Goal: Task Accomplishment & Management: Complete application form

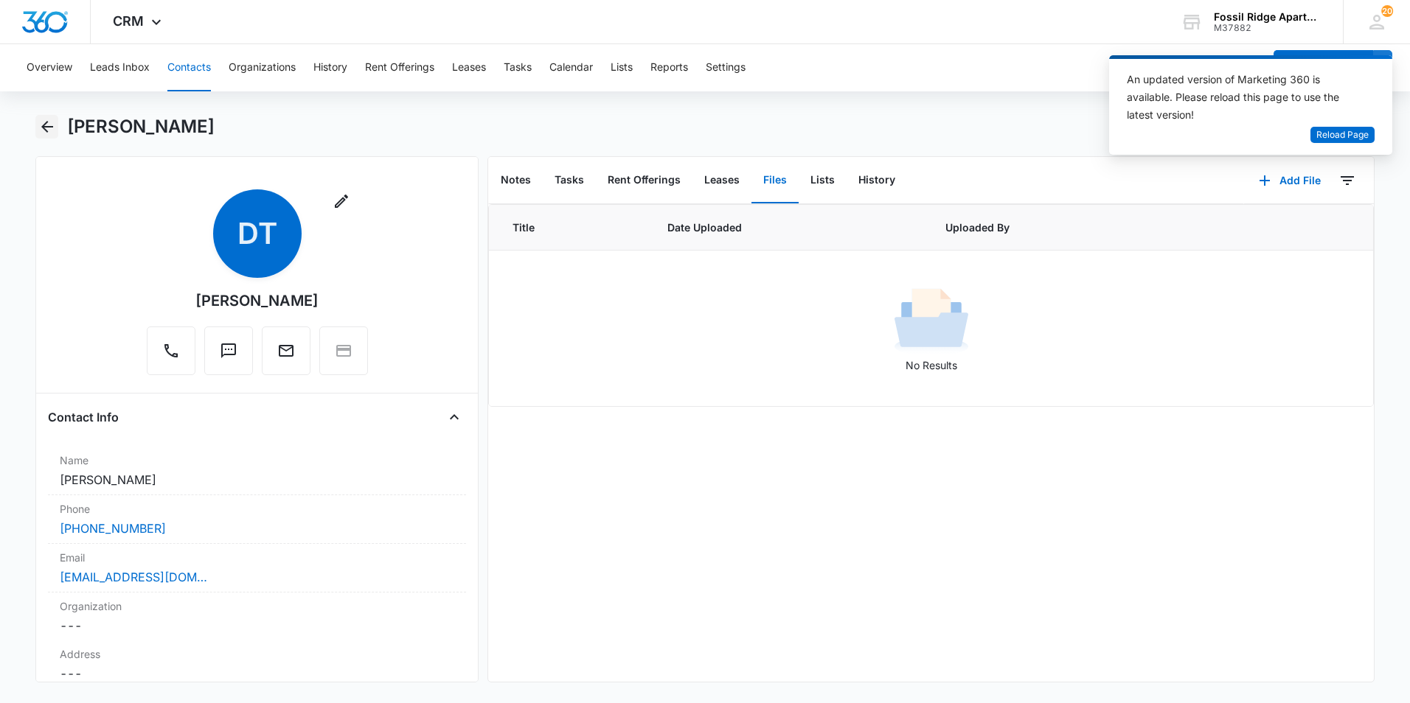
click at [37, 126] on button "Back" at bounding box center [46, 127] width 23 height 24
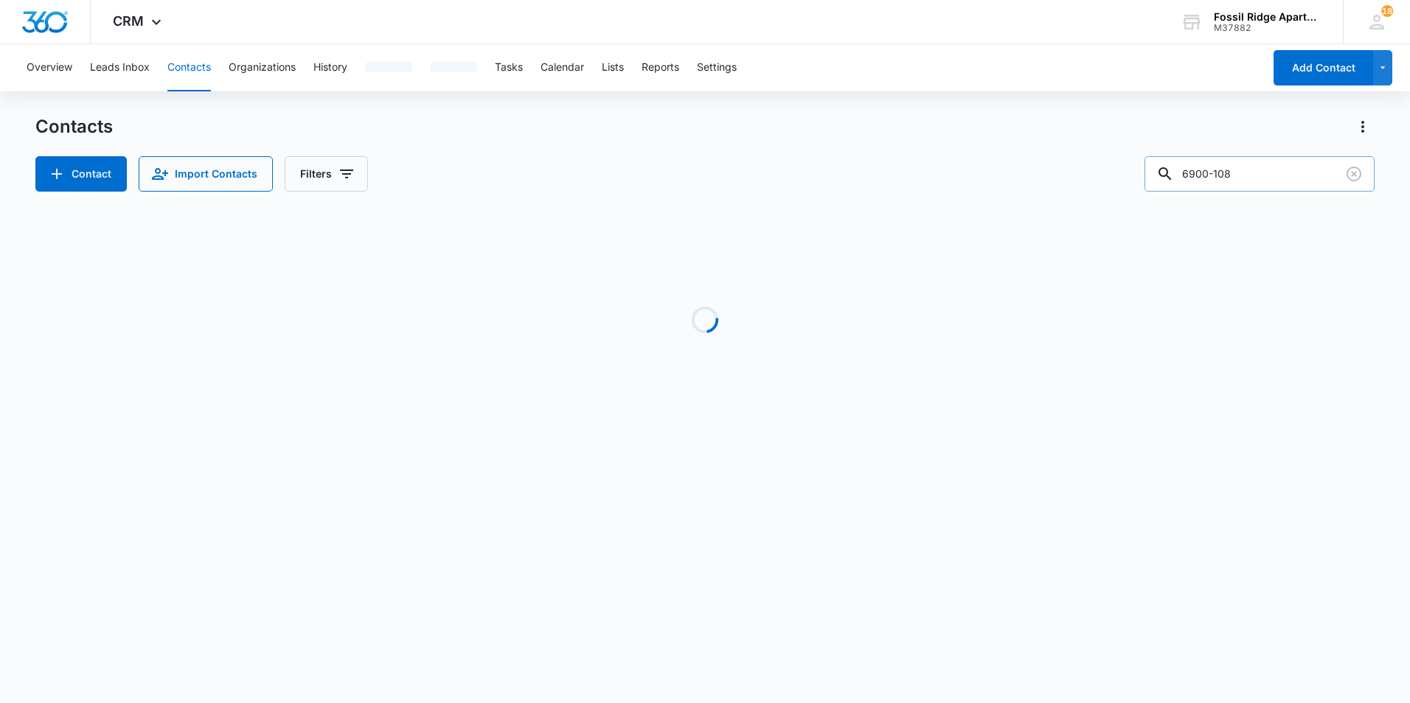
click at [1276, 178] on input "6900-108" at bounding box center [1259, 173] width 230 height 35
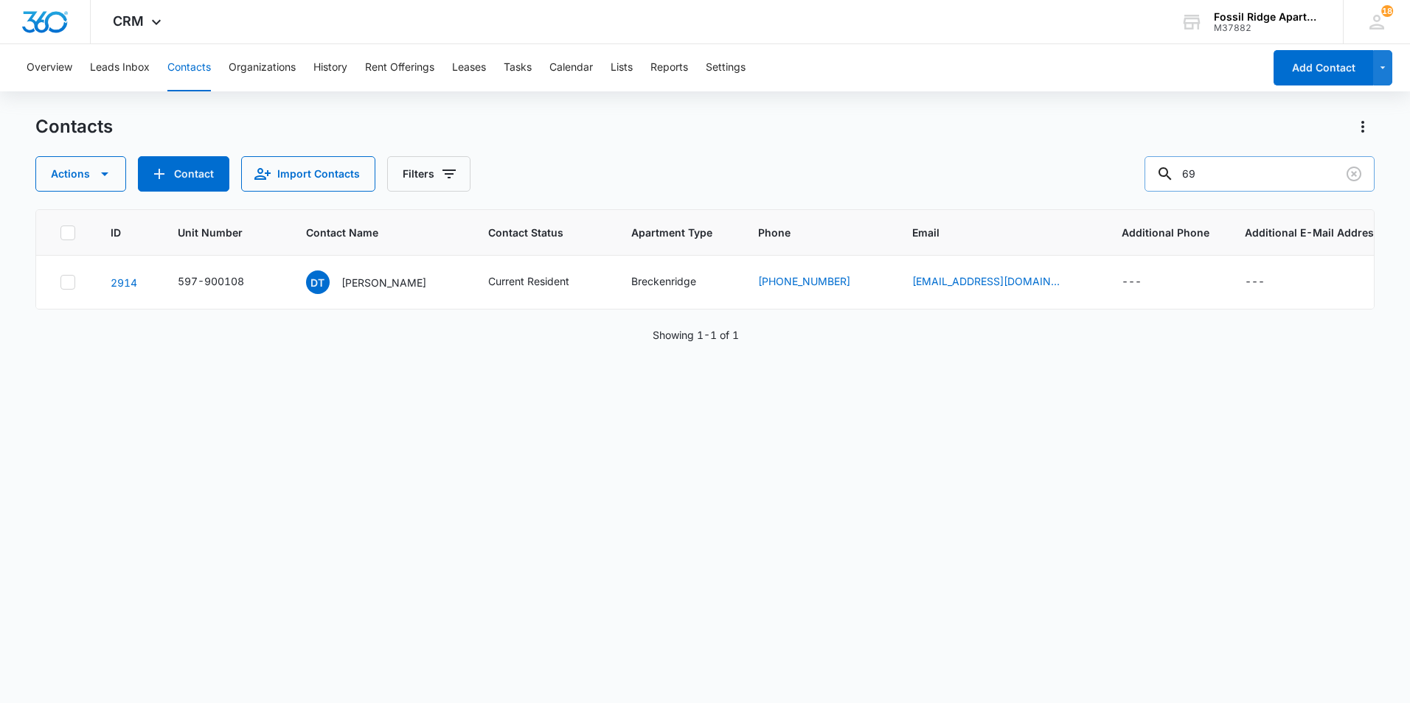
type input "6"
type input "6900-307"
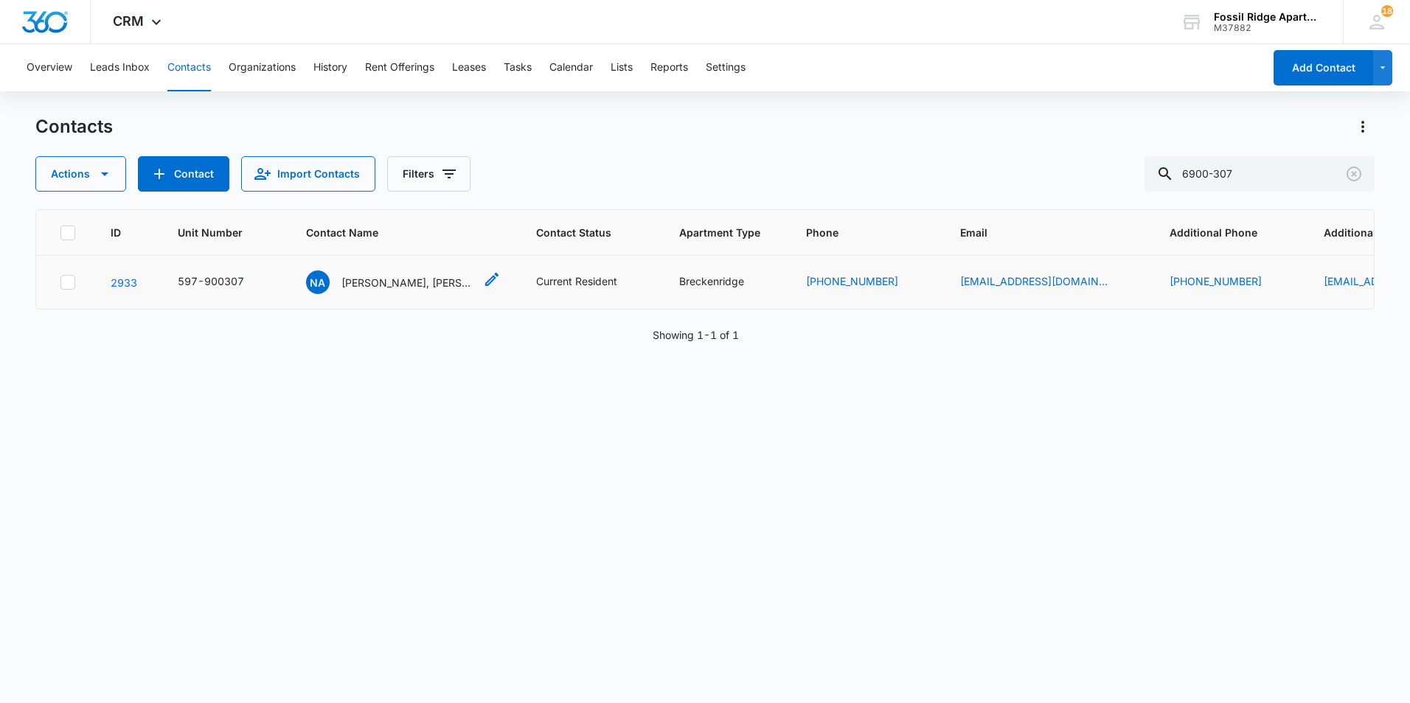
click at [390, 293] on div "NA Nadia Aleman, Emily Grecian" at bounding box center [390, 283] width 168 height 24
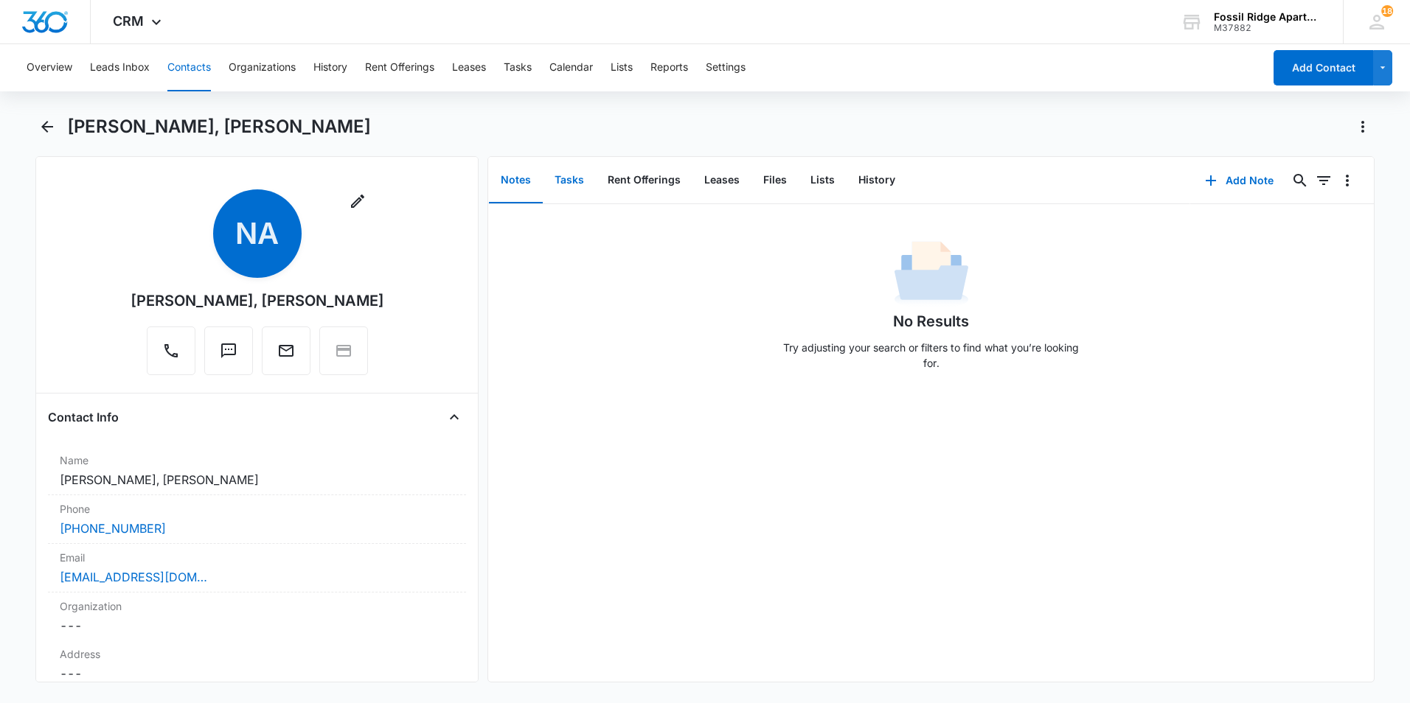
click at [572, 177] on button "Tasks" at bounding box center [569, 181] width 53 height 46
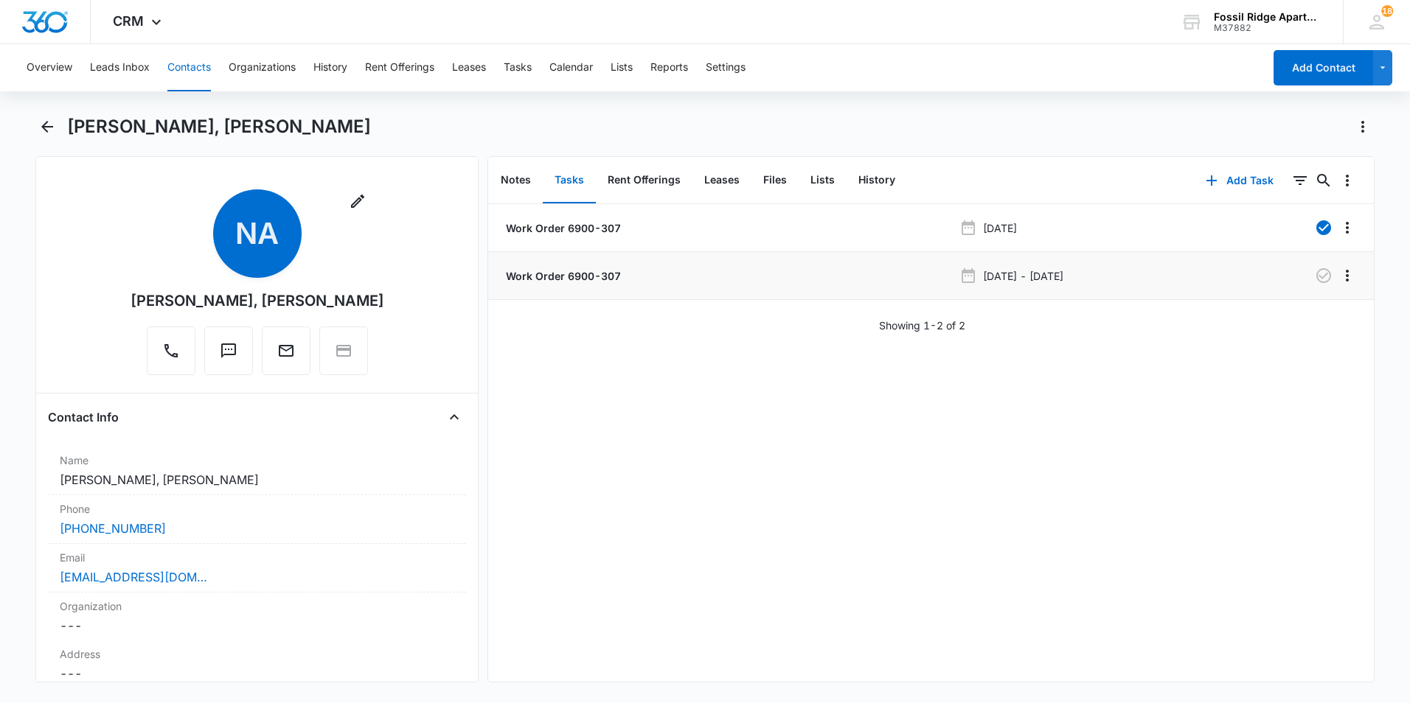
click at [594, 284] on li "Work Order 6900-307 Sep 24, 2025 - Sep 25, 2025" at bounding box center [931, 276] width 886 height 48
click at [596, 279] on p "Work Order 6900-307" at bounding box center [562, 275] width 118 height 15
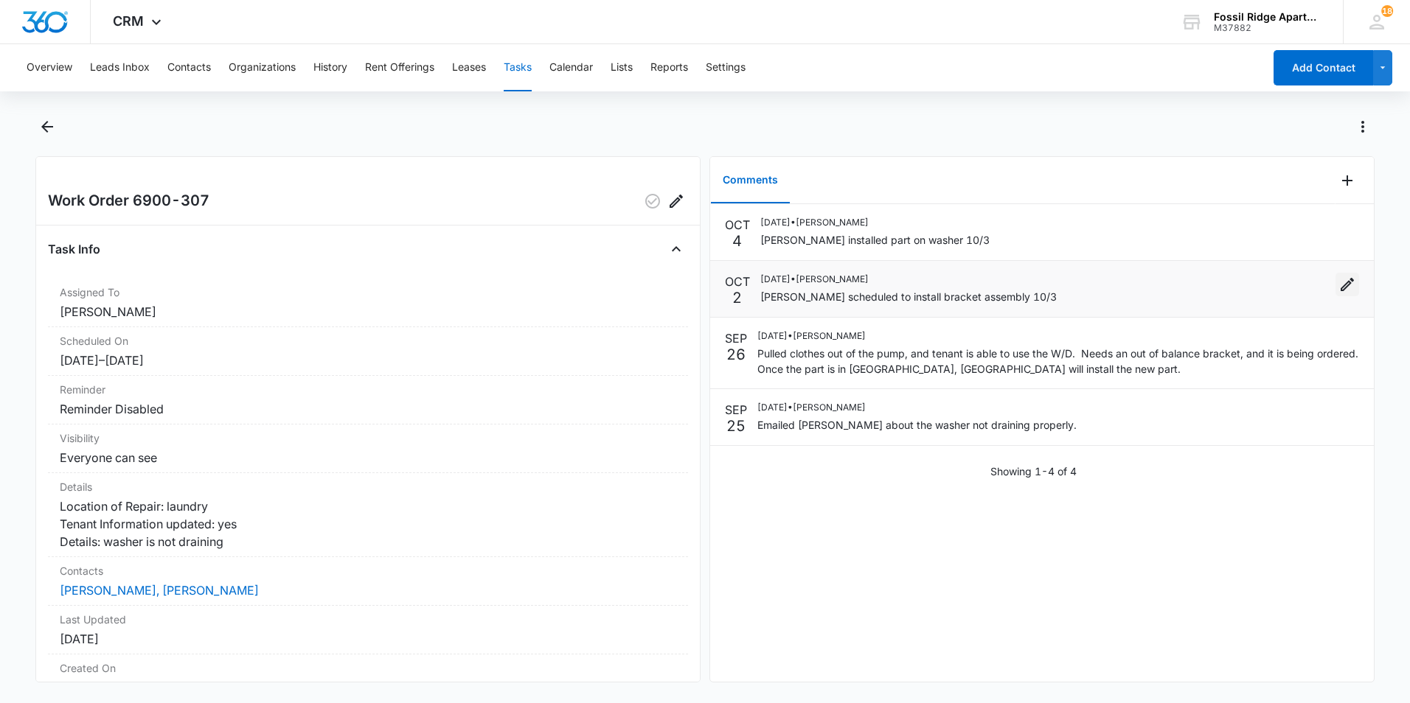
click at [1338, 279] on icon "Edit" at bounding box center [1347, 285] width 18 height 18
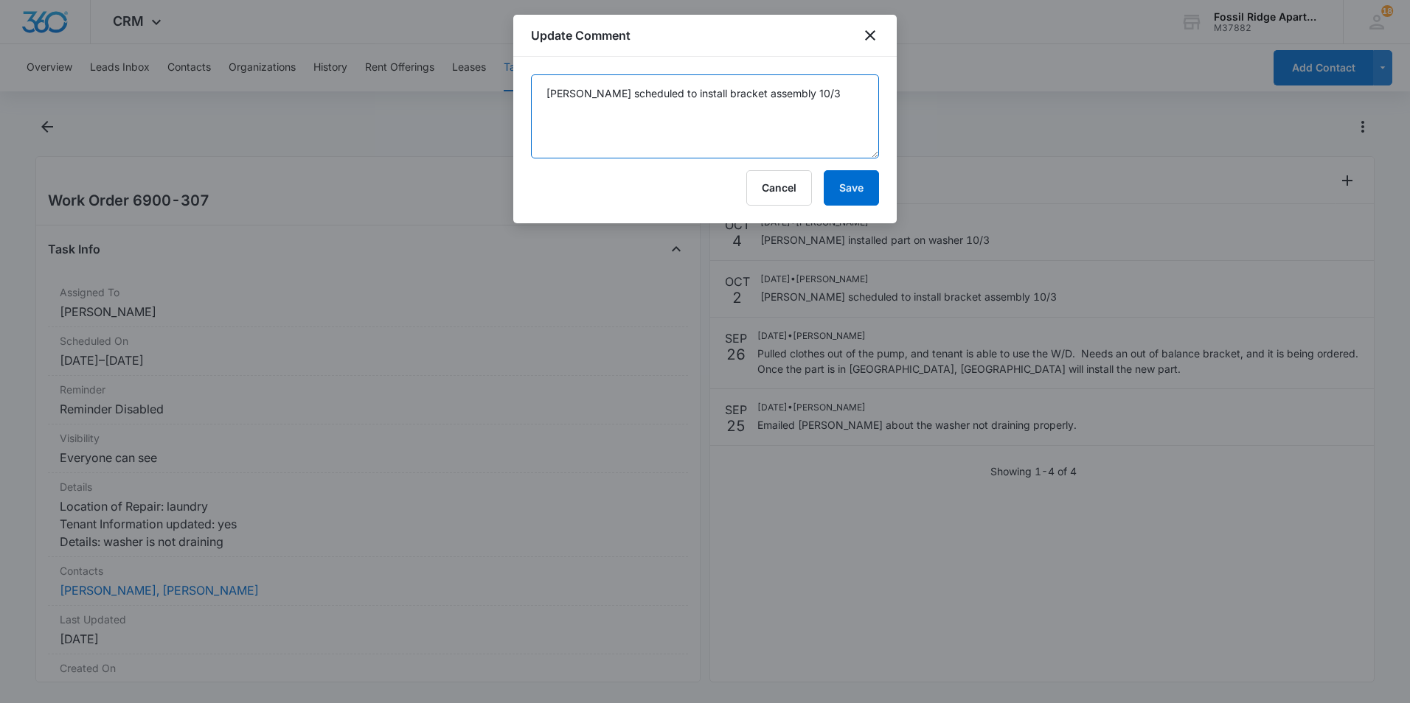
click at [815, 95] on textarea "Manweiler scheduled to install bracket assembly 10/3" at bounding box center [705, 116] width 348 height 84
type textarea "Manweiler scheduled to install bracket assembly 10/6"
click at [849, 182] on button "Save" at bounding box center [851, 187] width 55 height 35
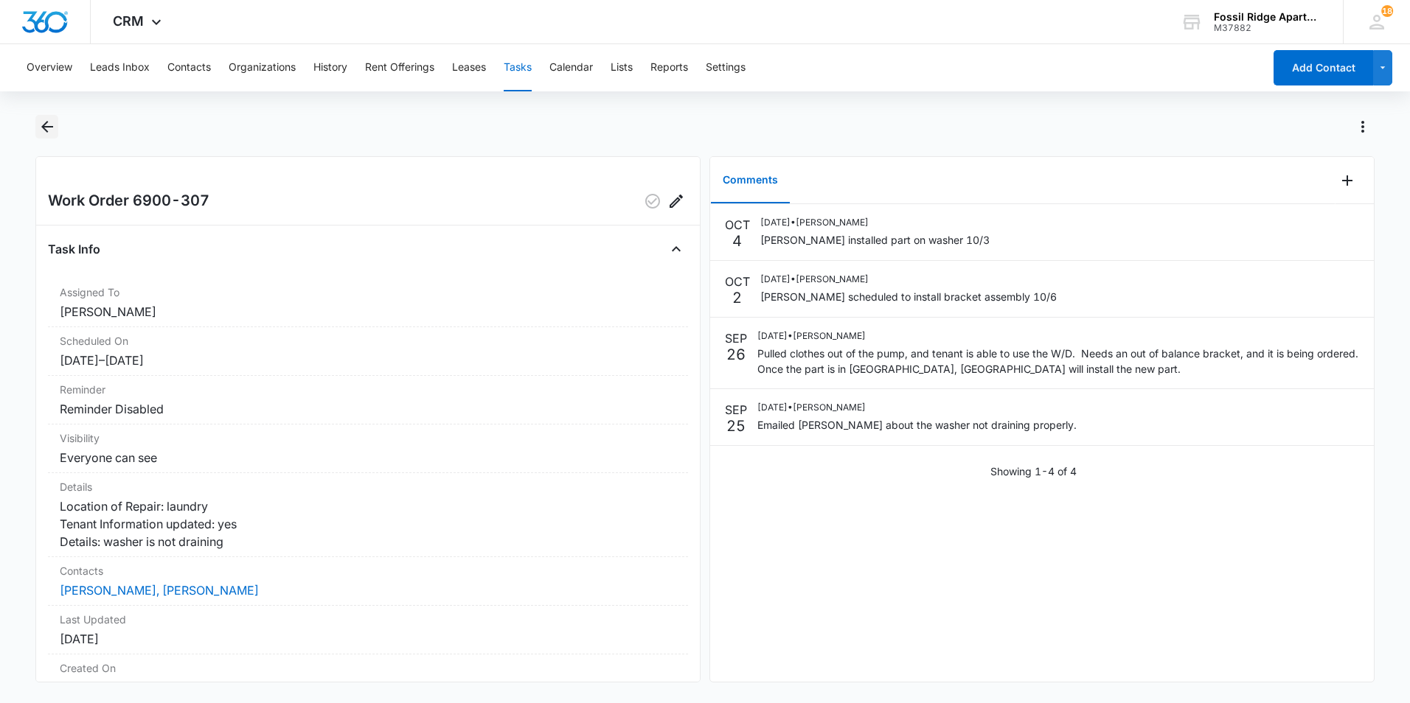
click at [41, 127] on icon "Back" at bounding box center [47, 127] width 18 height 18
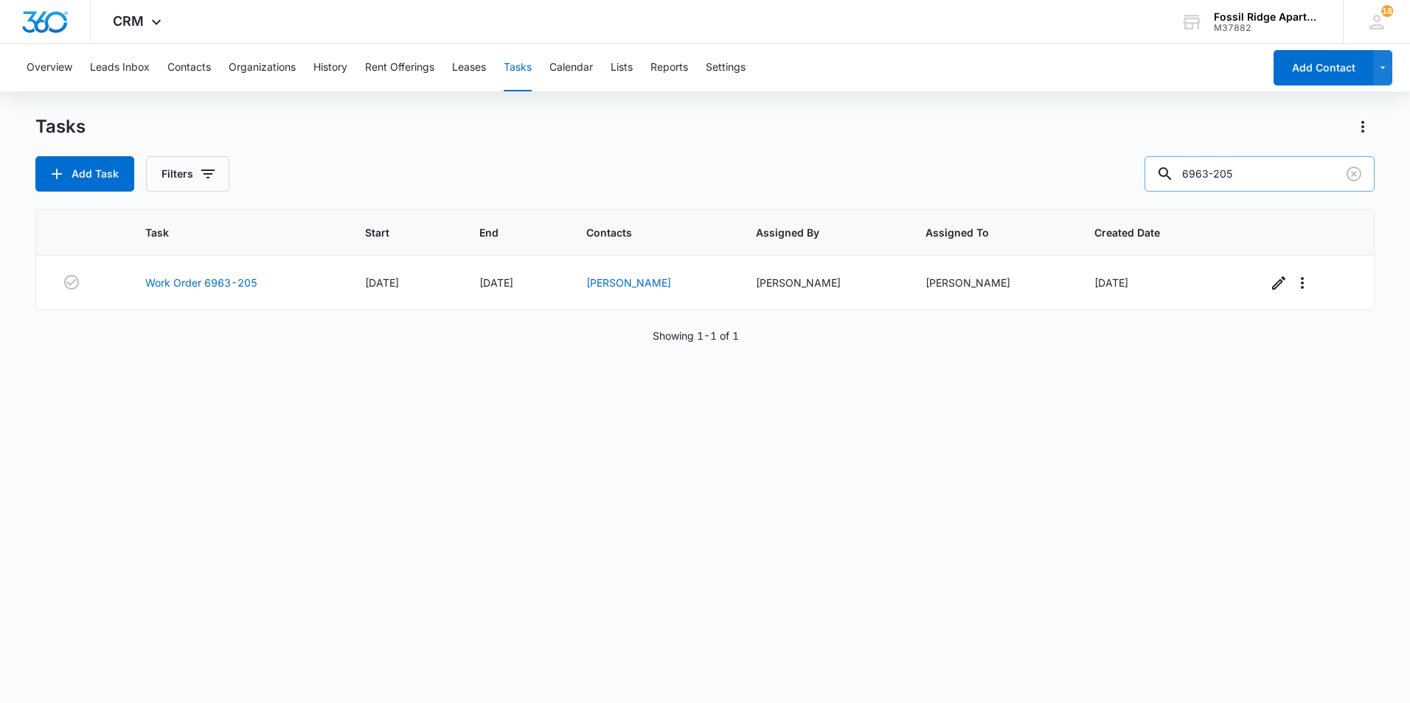
click at [1265, 175] on input "6963-205" at bounding box center [1259, 173] width 230 height 35
type input "6963-106"
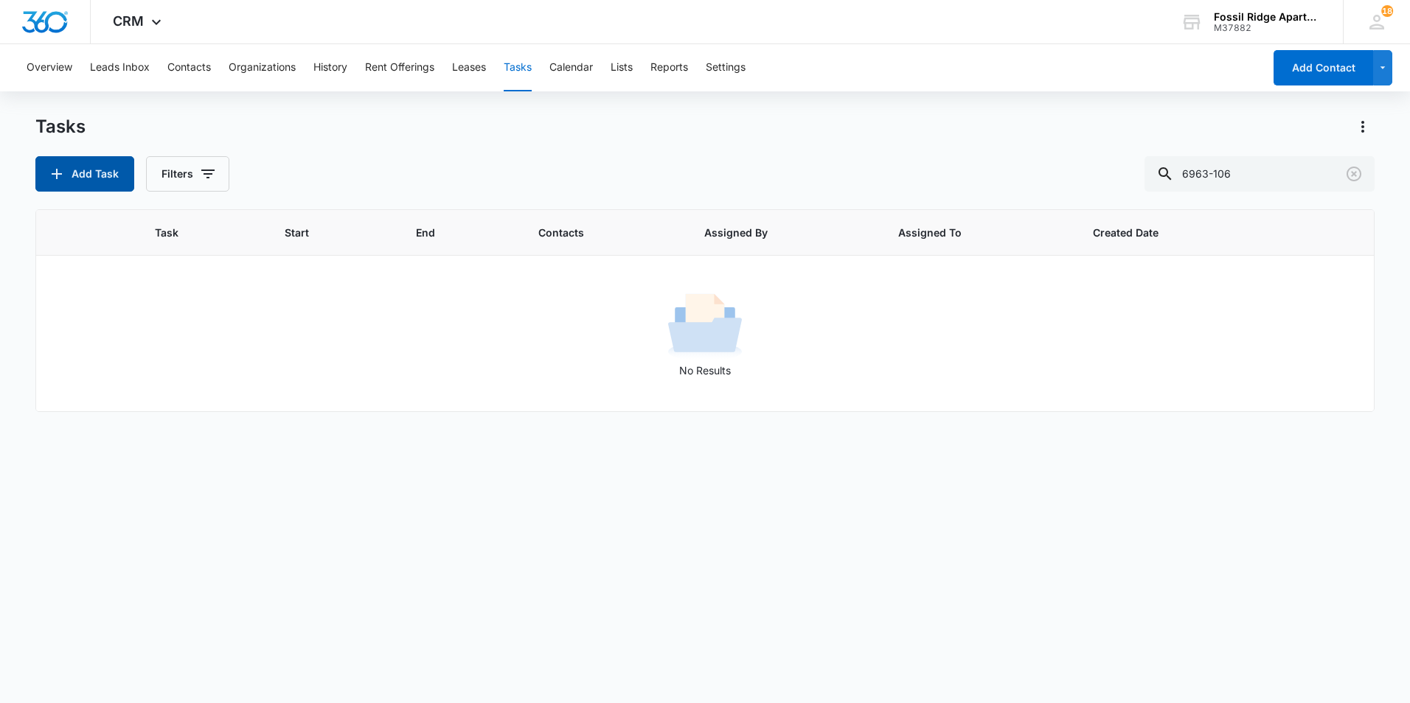
click at [106, 167] on button "Add Task" at bounding box center [84, 173] width 99 height 35
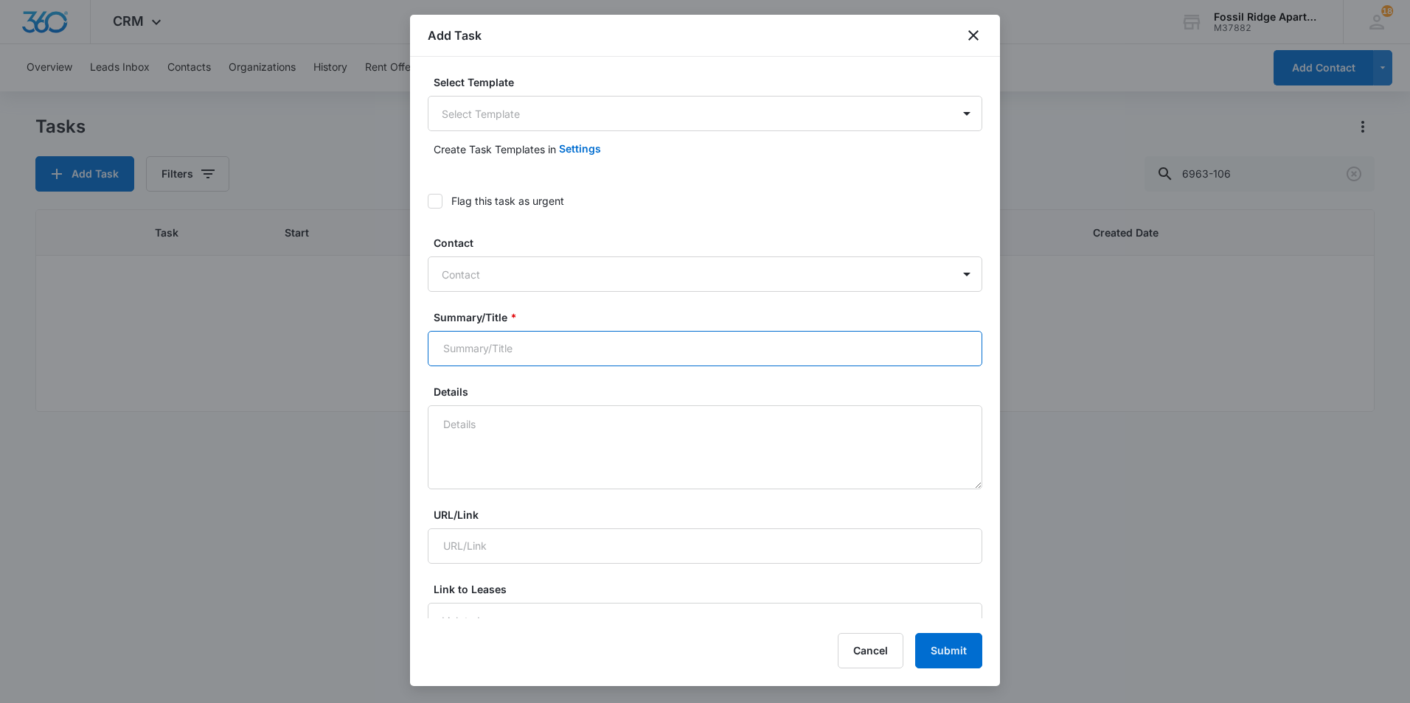
click at [562, 346] on input "Summary/Title *" at bounding box center [705, 348] width 554 height 35
click at [586, 265] on div "Contact" at bounding box center [690, 274] width 524 height 33
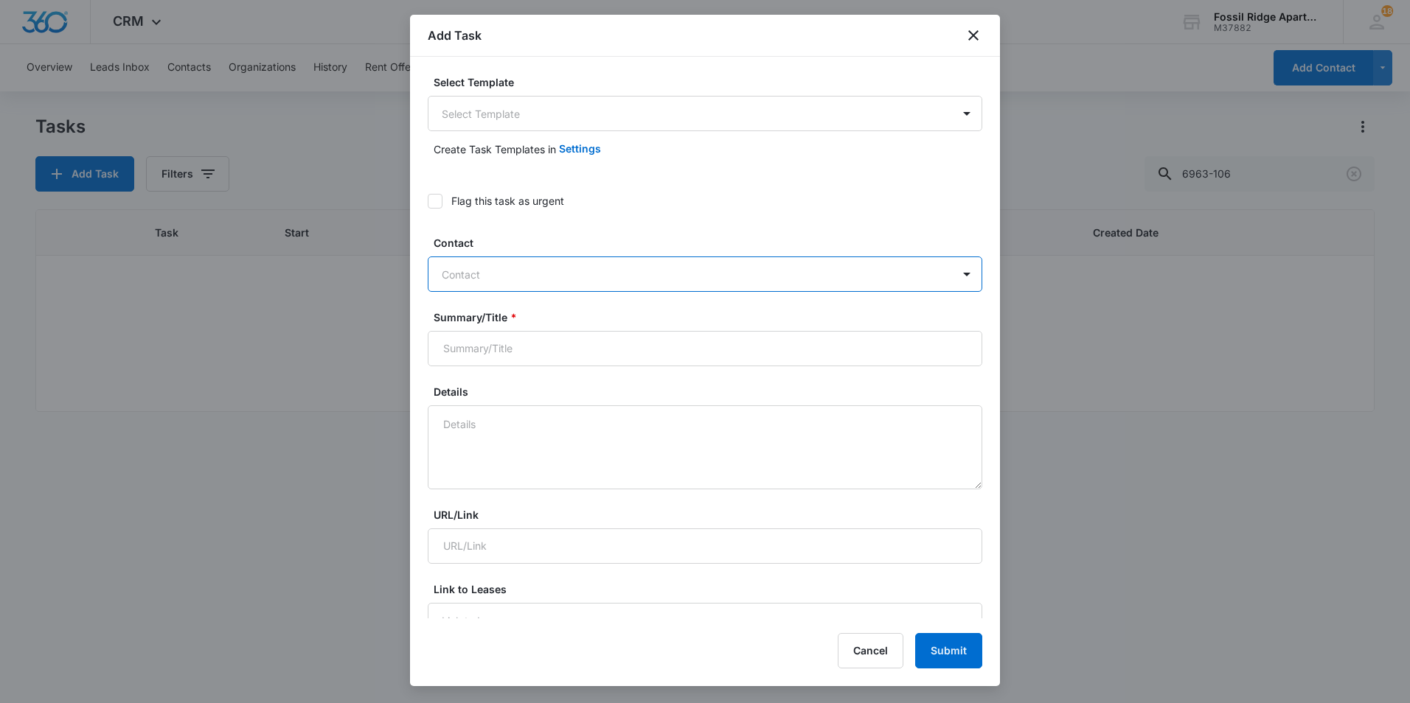
click at [552, 273] on div at bounding box center [696, 274] width 509 height 18
click at [957, 271] on div at bounding box center [967, 274] width 24 height 24
click at [712, 271] on div at bounding box center [696, 274] width 509 height 18
click at [610, 346] on input "Summary/Title *" at bounding box center [705, 348] width 554 height 35
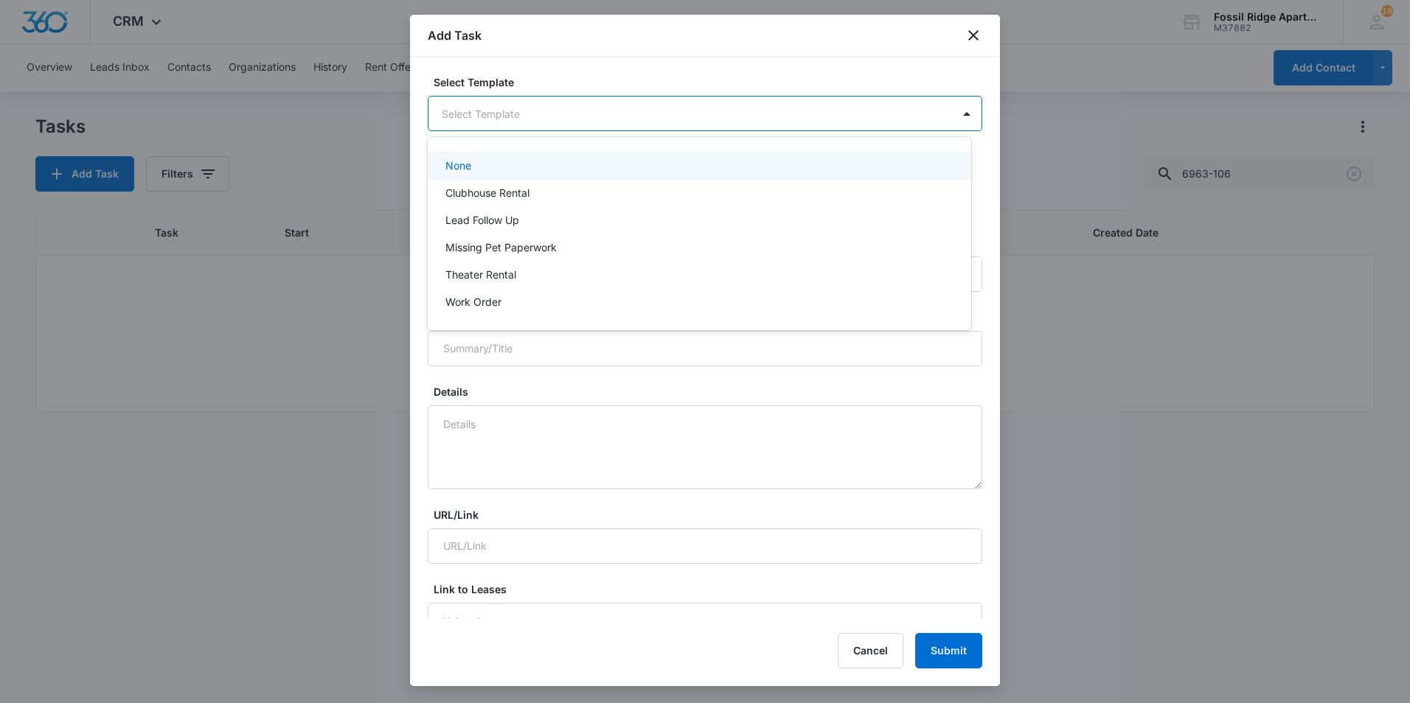
click at [690, 115] on body "CRM Apps Reputation Websites Forms CRM Email Social POS Content Ads Intelligenc…" at bounding box center [705, 351] width 1410 height 703
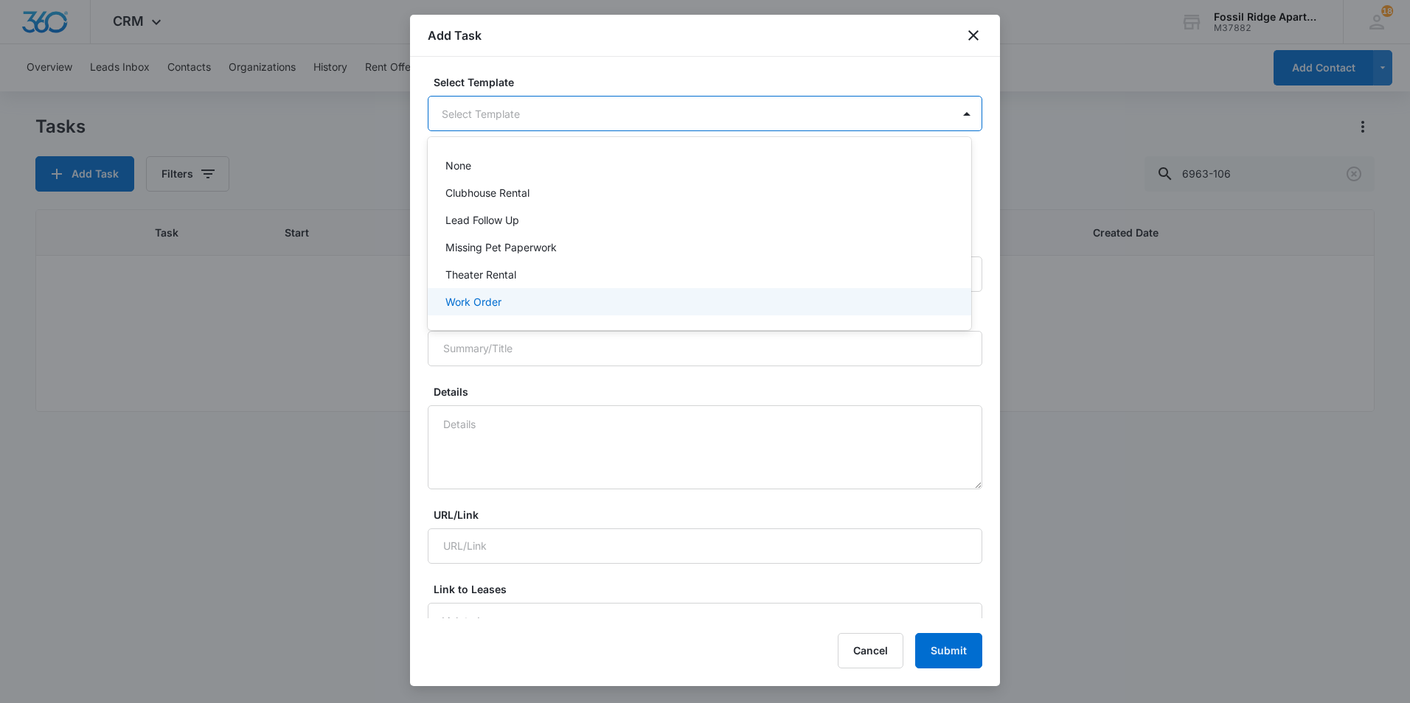
click at [487, 299] on p "Work Order" at bounding box center [473, 301] width 56 height 15
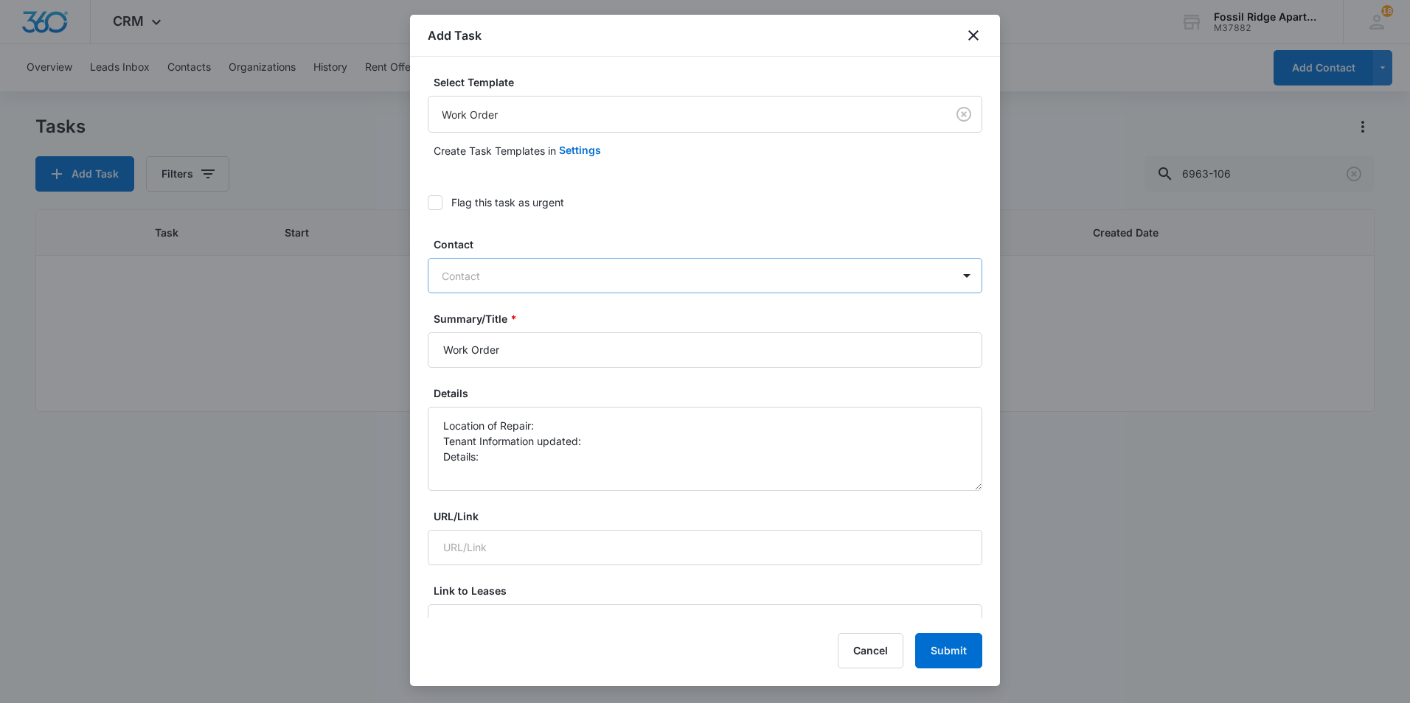
click at [582, 279] on div at bounding box center [696, 276] width 509 height 18
click at [583, 282] on div at bounding box center [696, 276] width 509 height 18
click at [604, 341] on input "Work Order" at bounding box center [705, 350] width 554 height 35
type input "Work Order 6963-103"
click at [589, 428] on textarea "Location of Repair: Tenant Information updated: Details:" at bounding box center [705, 449] width 554 height 84
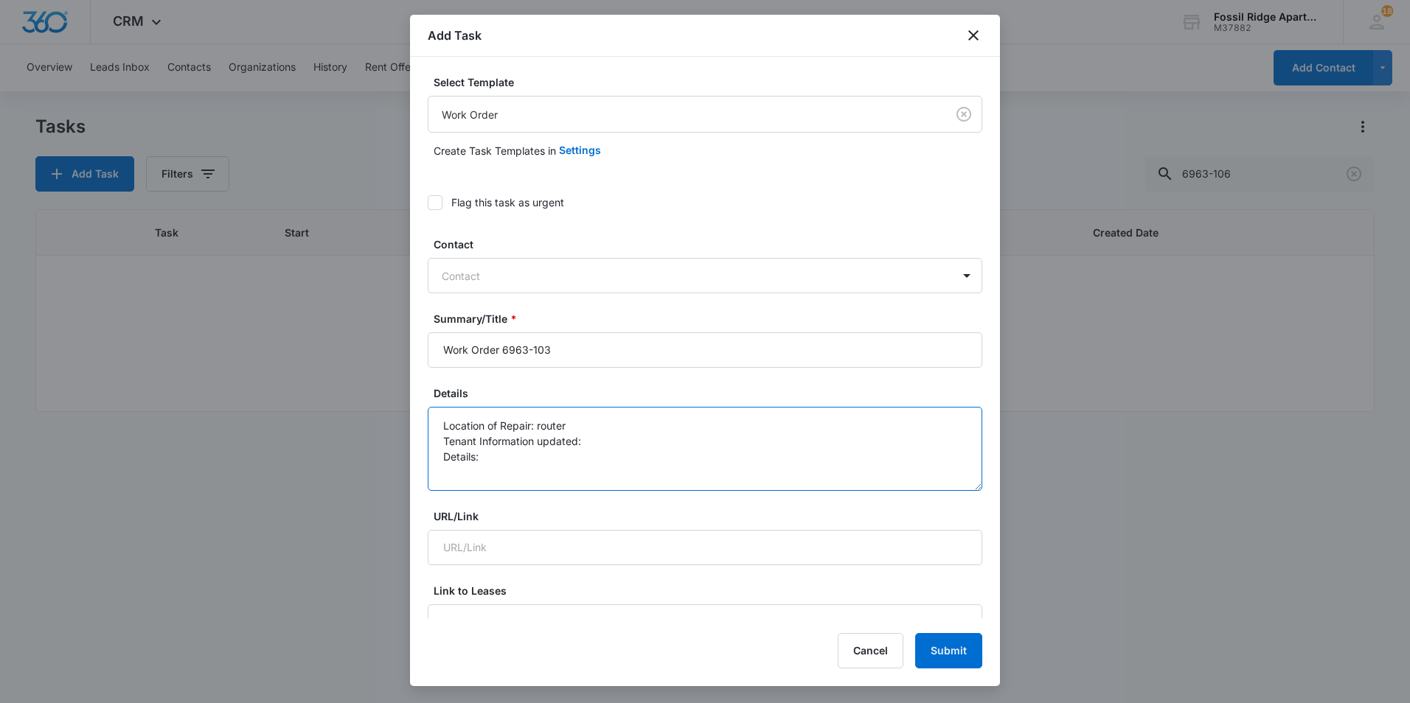
click at [581, 459] on textarea "Location of Repair: router Tenant Information updated: Details:" at bounding box center [705, 449] width 554 height 84
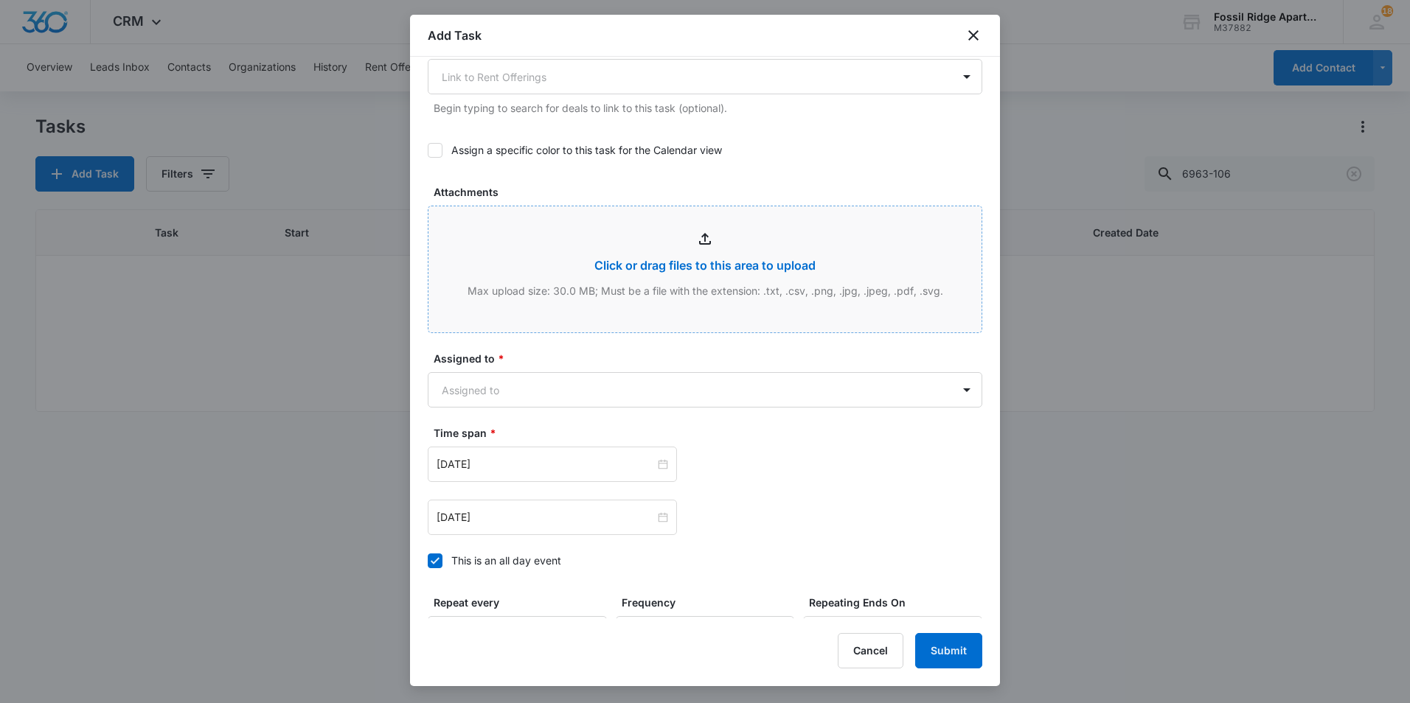
scroll to position [664, 0]
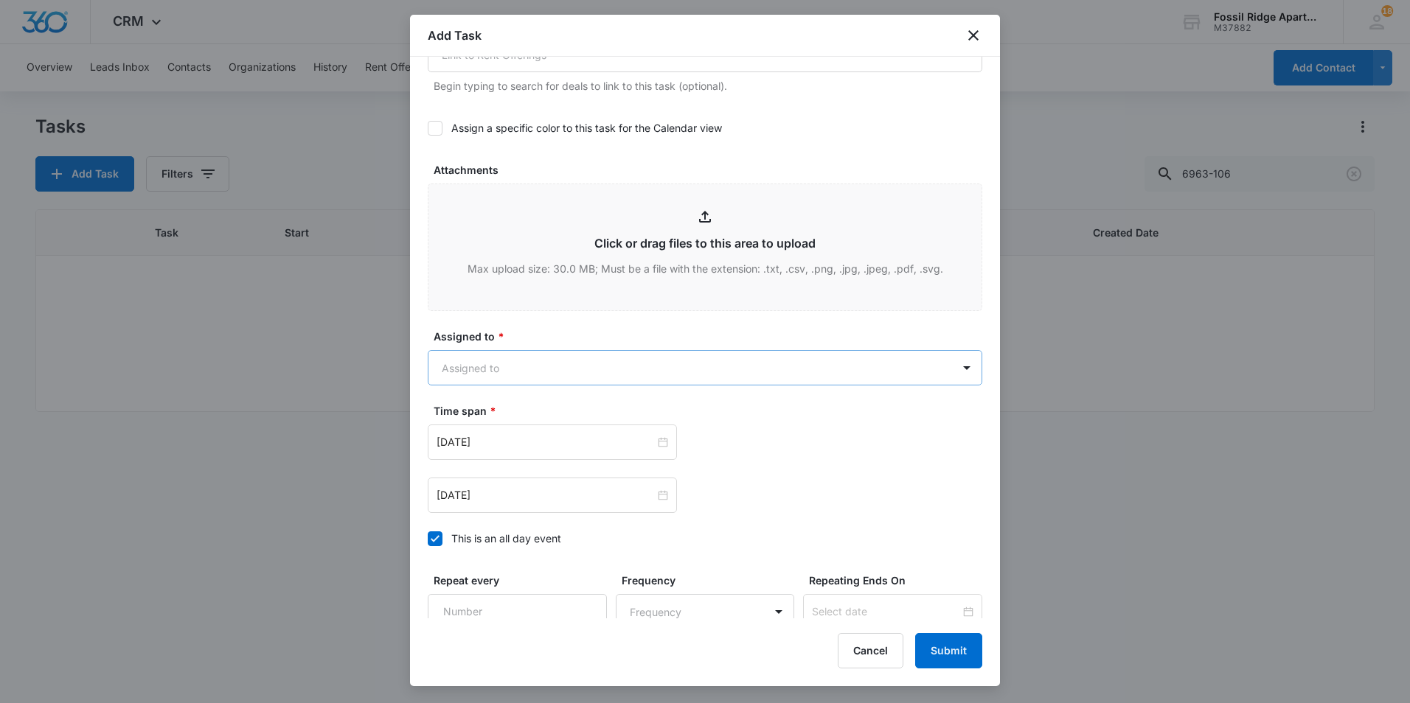
type textarea "Location of Repair: router Tenant Information updated: Details: FORMER tenant s…"
click at [666, 376] on body "CRM Apps Reputation Websites Forms CRM Email Social POS Content Ads Intelligenc…" at bounding box center [705, 351] width 1410 height 703
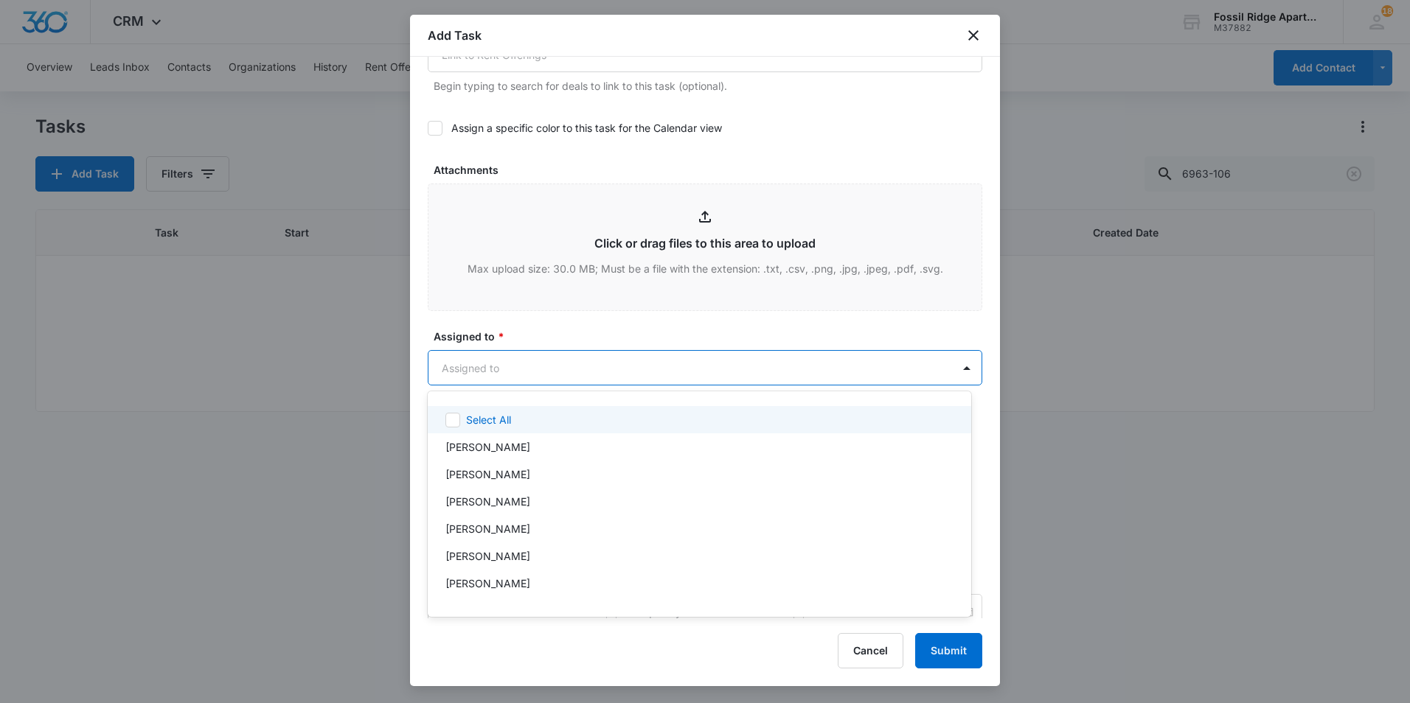
click at [531, 368] on div at bounding box center [705, 351] width 1410 height 703
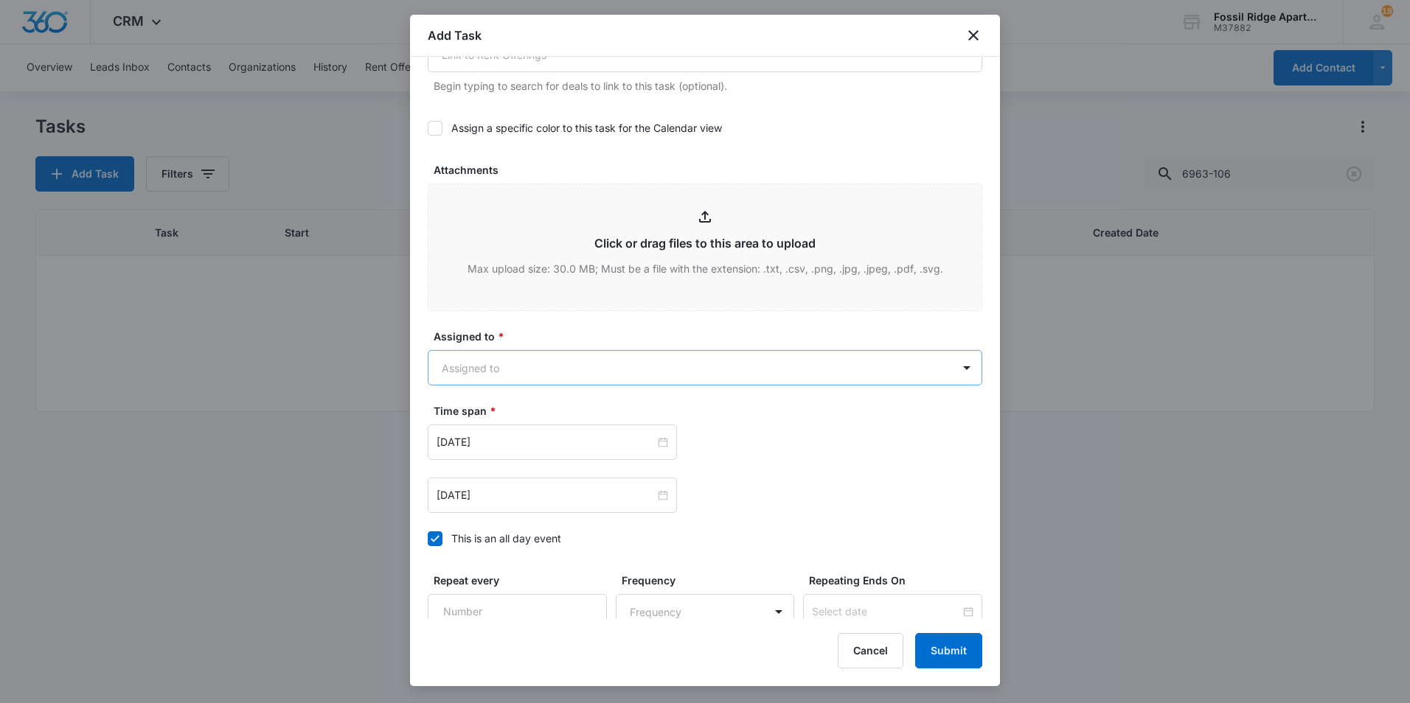
click at [531, 369] on body "CRM Apps Reputation Websites Forms CRM Email Social POS Content Ads Intelligenc…" at bounding box center [705, 351] width 1410 height 703
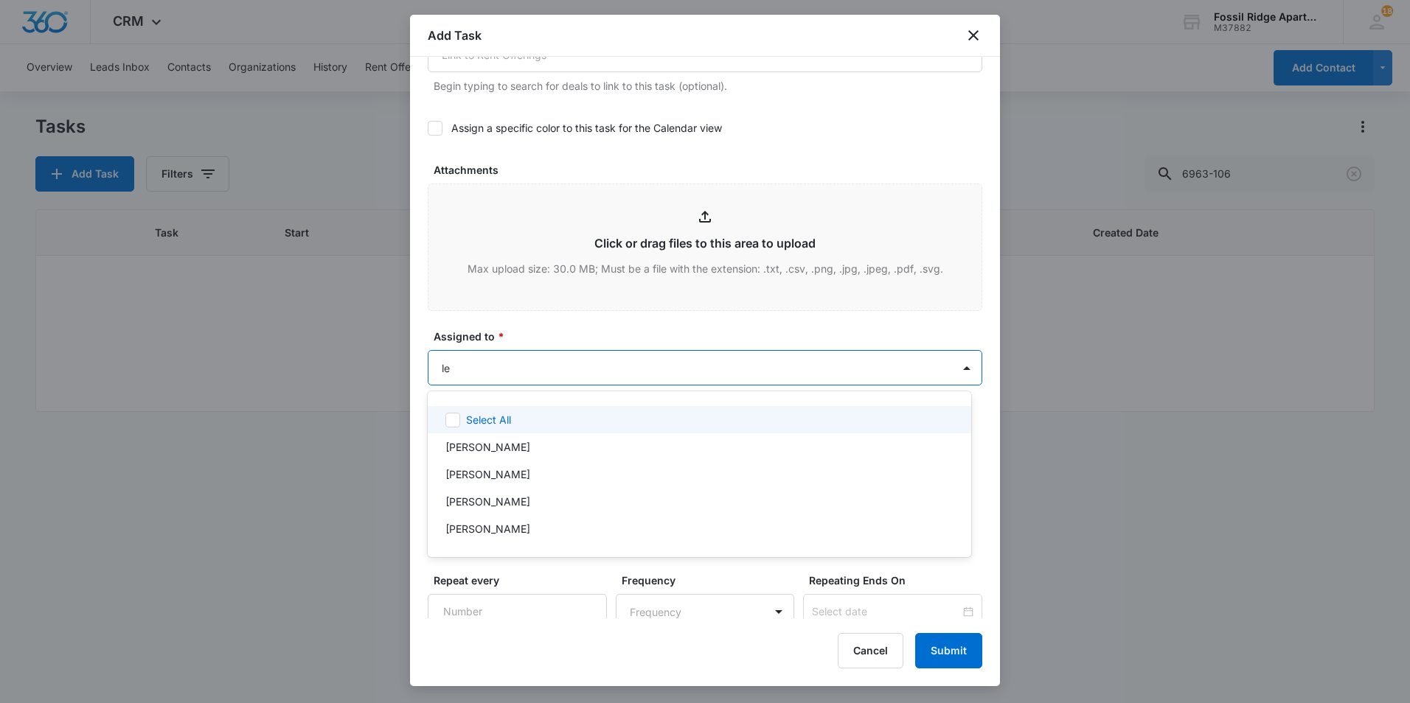
type input "leo"
click at [504, 417] on p "[PERSON_NAME]" at bounding box center [487, 419] width 85 height 15
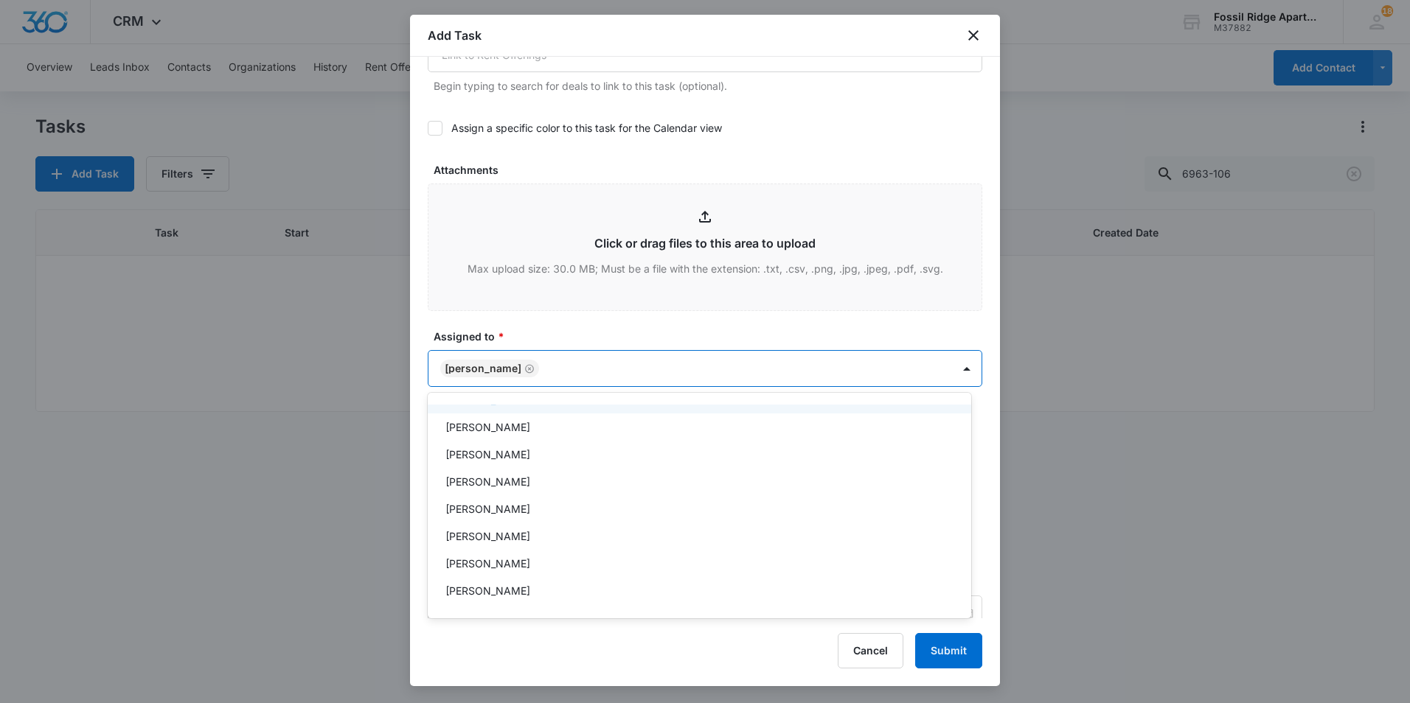
scroll to position [74, 0]
click at [655, 314] on div at bounding box center [705, 351] width 1410 height 703
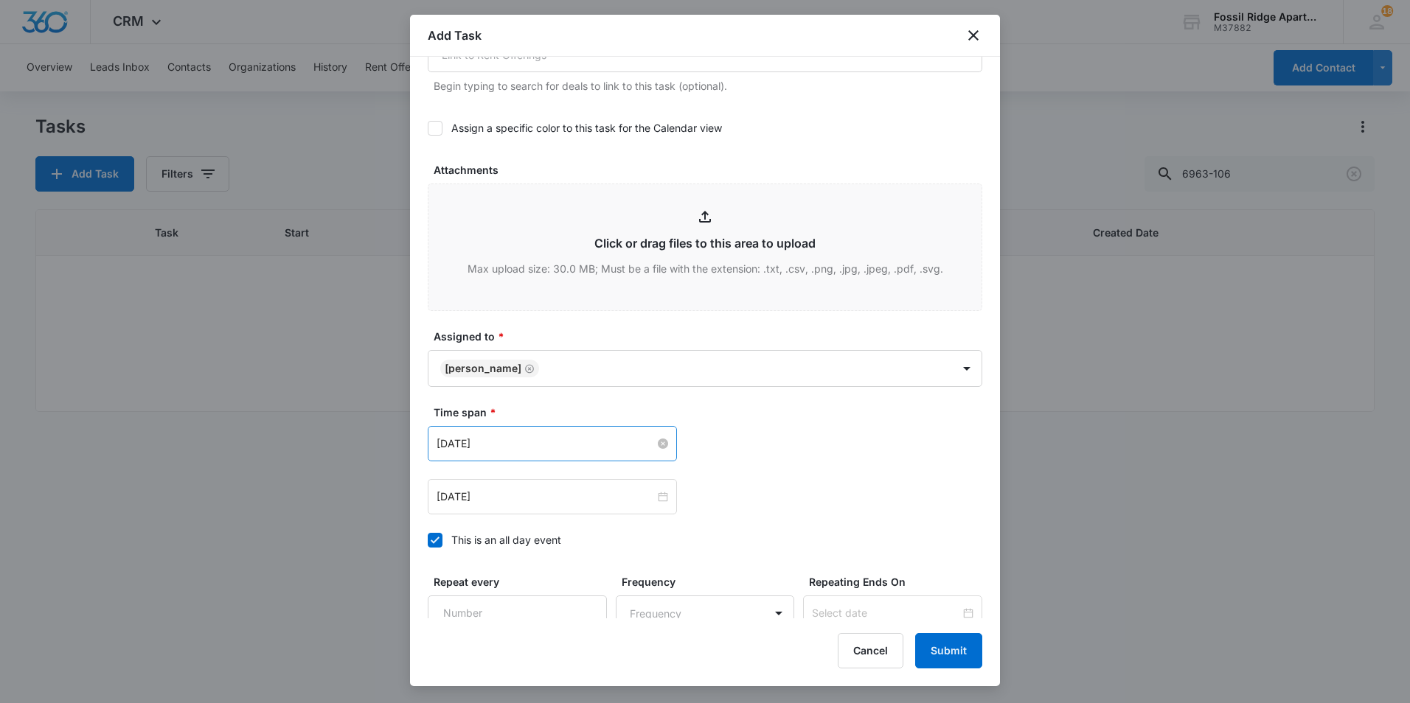
click at [605, 450] on input "Apr 2, 2024" at bounding box center [546, 444] width 218 height 16
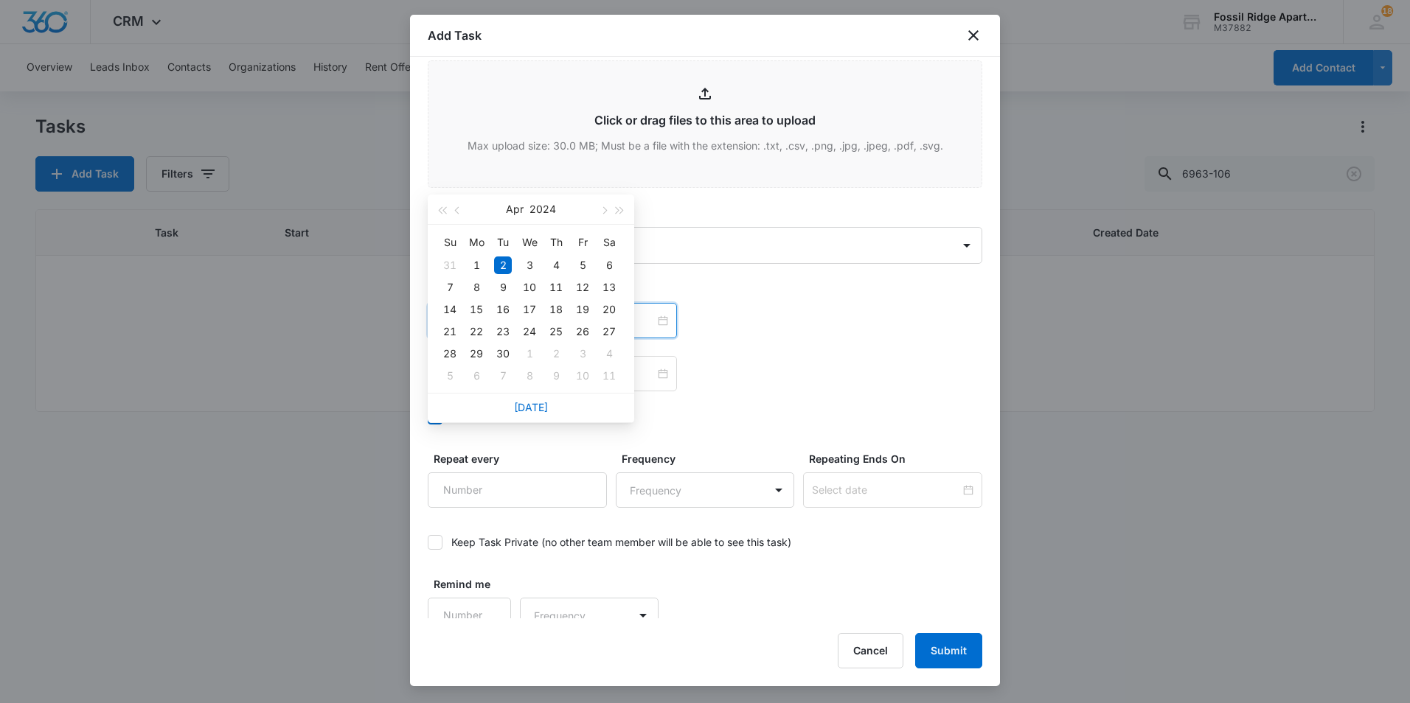
scroll to position [801, 0]
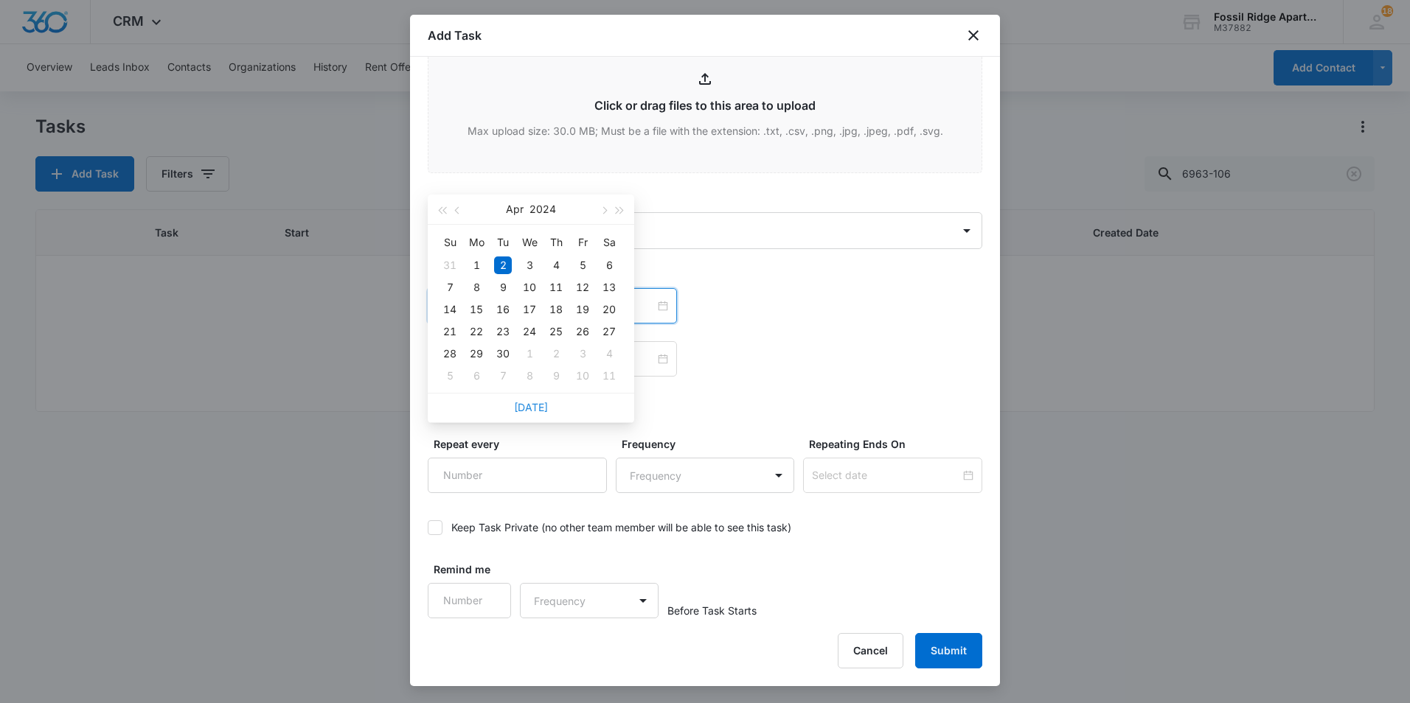
click at [534, 405] on link "Today" at bounding box center [531, 407] width 34 height 13
type input "Oct 6, 2025"
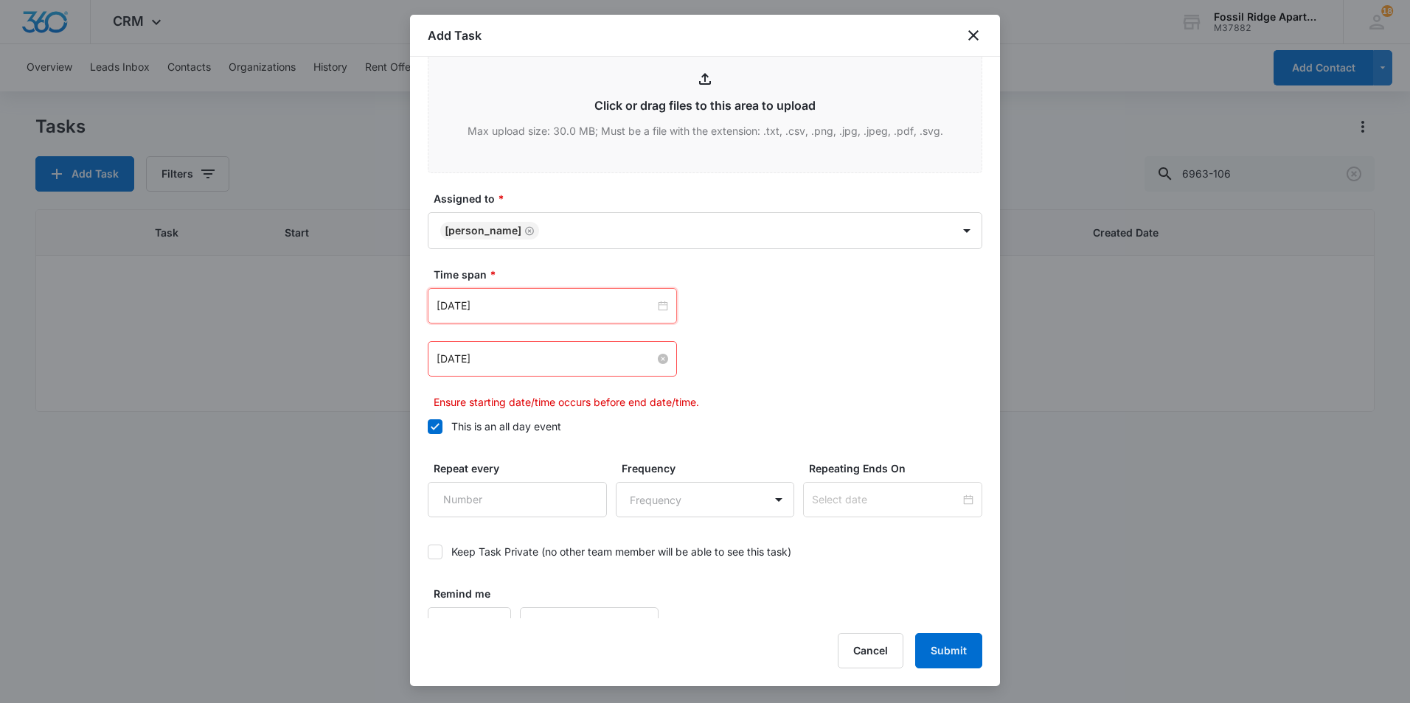
click at [546, 353] on input "Apr 2, 2024" at bounding box center [546, 359] width 218 height 16
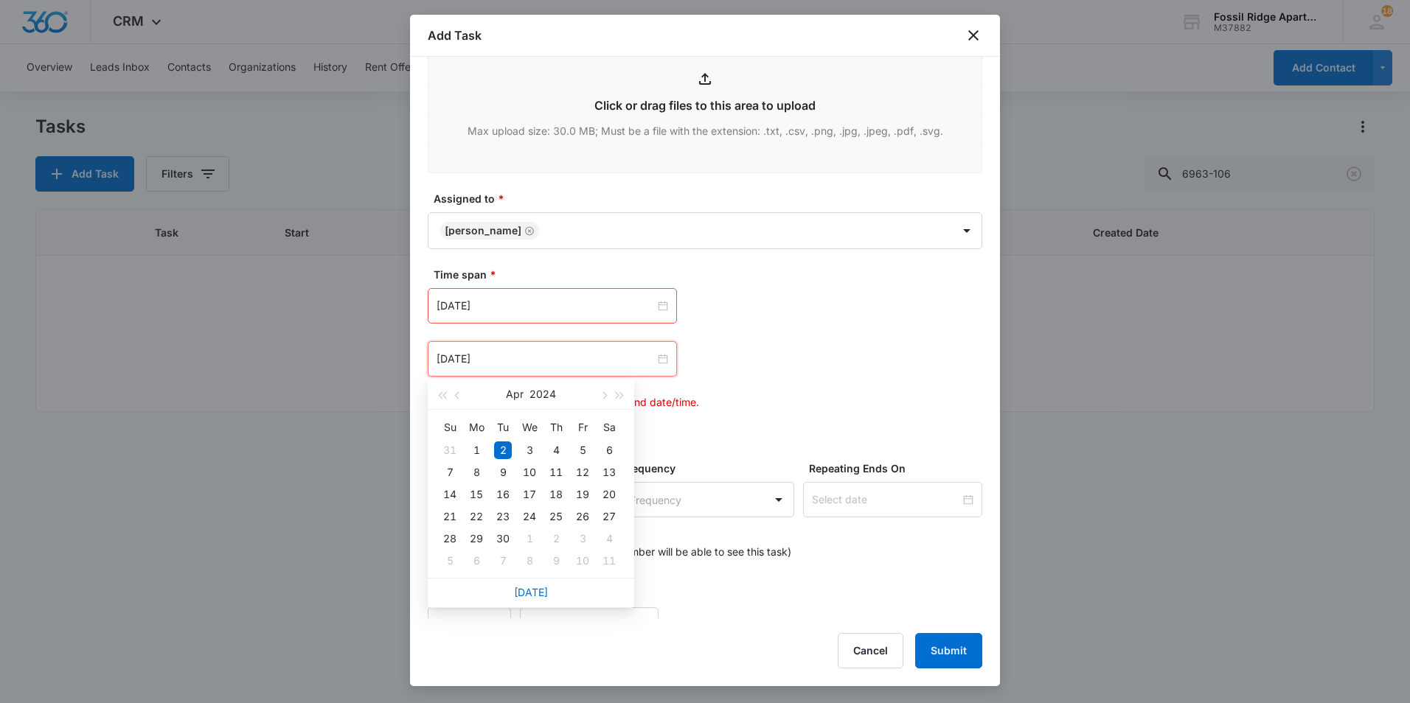
click at [511, 595] on div "Today" at bounding box center [531, 592] width 206 height 29
click at [521, 591] on link "Today" at bounding box center [531, 592] width 34 height 13
type input "Oct 6, 2025"
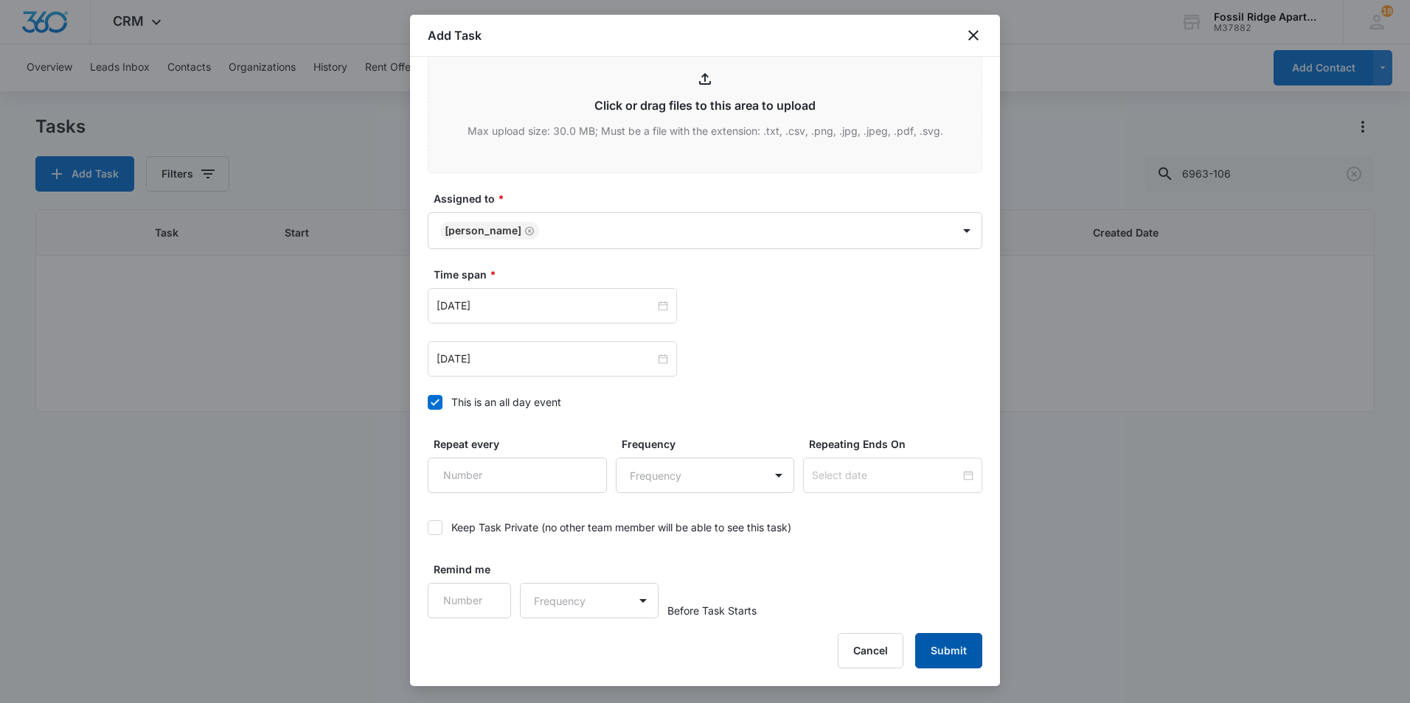
click at [936, 647] on button "Submit" at bounding box center [948, 650] width 67 height 35
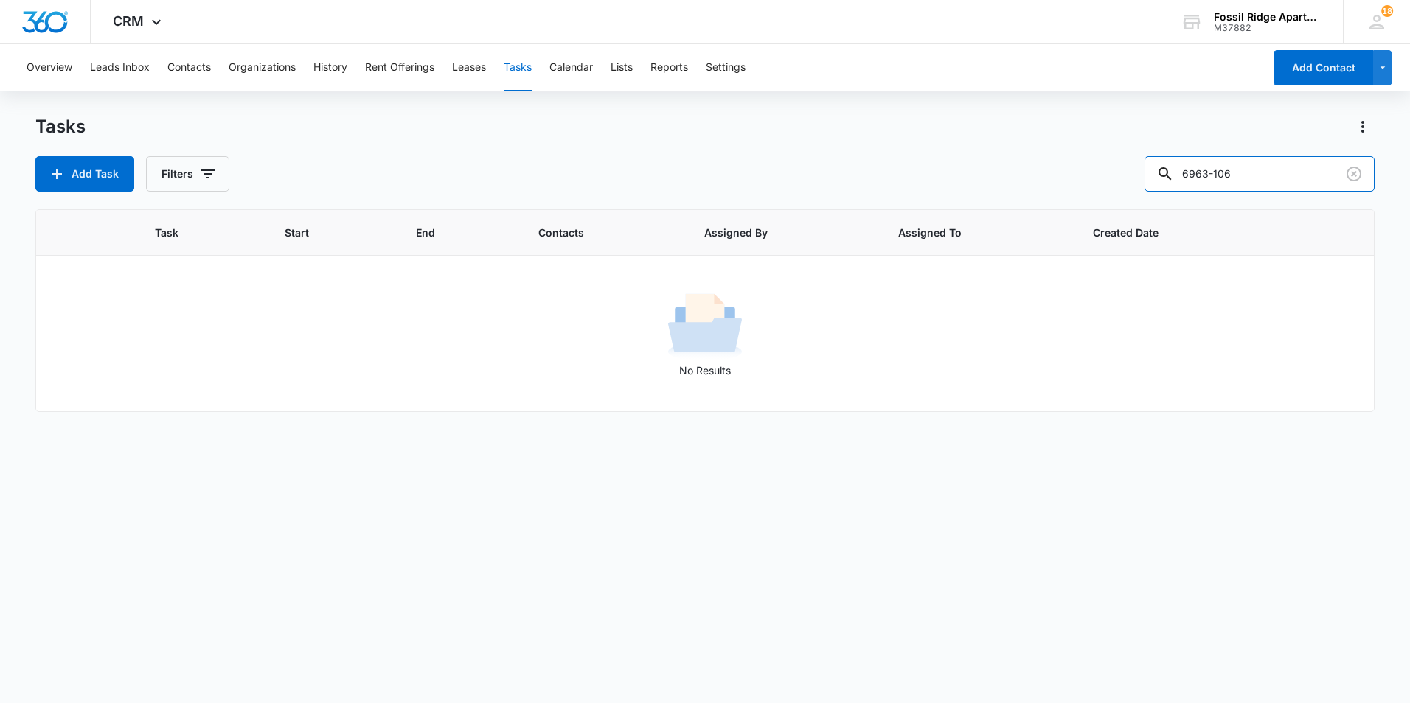
drag, startPoint x: 1279, startPoint y: 177, endPoint x: 1144, endPoint y: 194, distance: 135.3
click at [1144, 192] on div "Tasks Add Task Filters 6963-106 Task Start End Contacts Assigned By Assigned To…" at bounding box center [704, 408] width 1339 height 587
type input "6963-101"
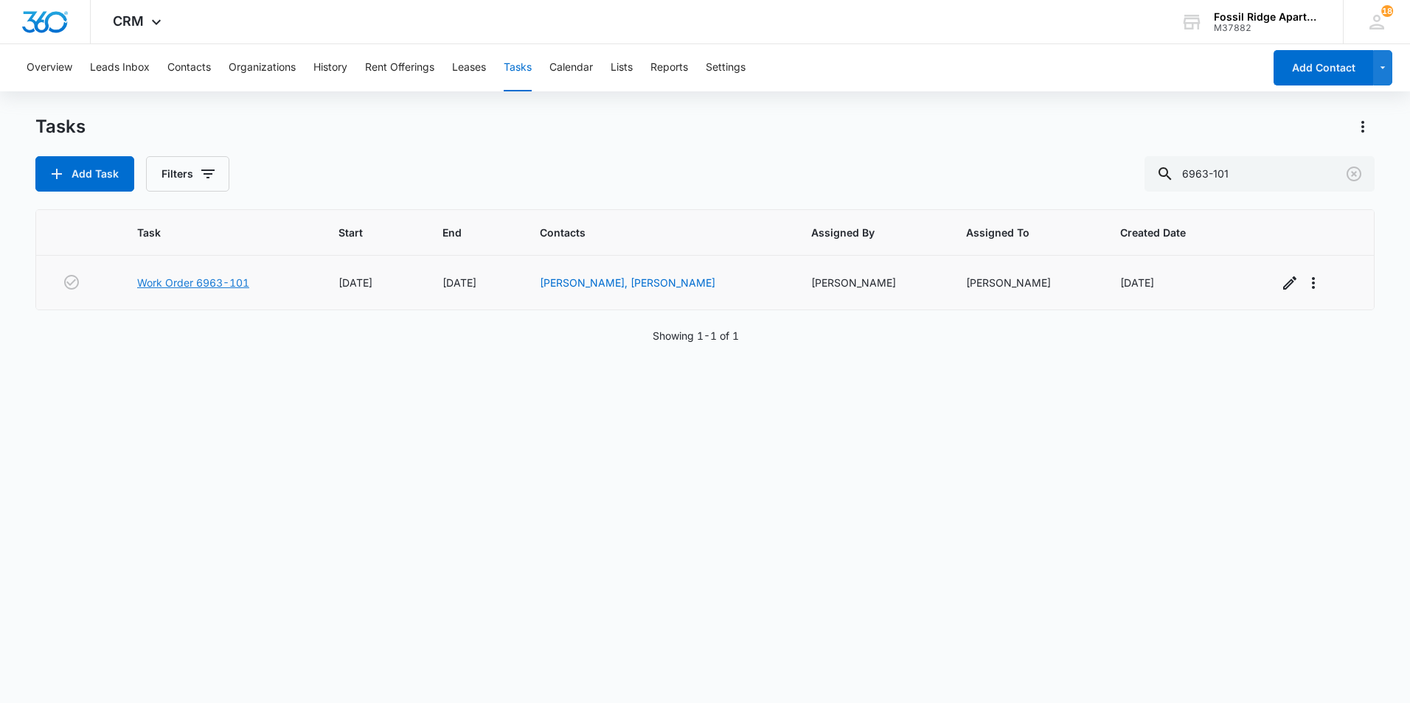
click at [229, 280] on link "Work Order 6963-101" at bounding box center [193, 282] width 112 height 15
